Goal: Task Accomplishment & Management: Use online tool/utility

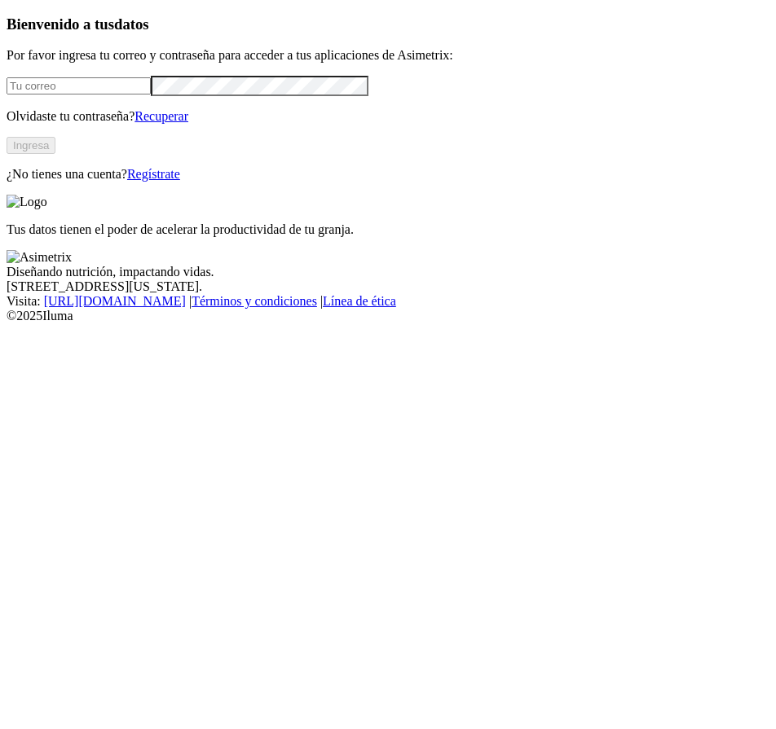
type input "[PERSON_NAME][EMAIL_ADDRESS][PERSON_NAME][DOMAIN_NAME]"
click at [55, 154] on button "Ingresa" at bounding box center [31, 145] width 49 height 17
